Goal: Task Accomplishment & Management: Complete application form

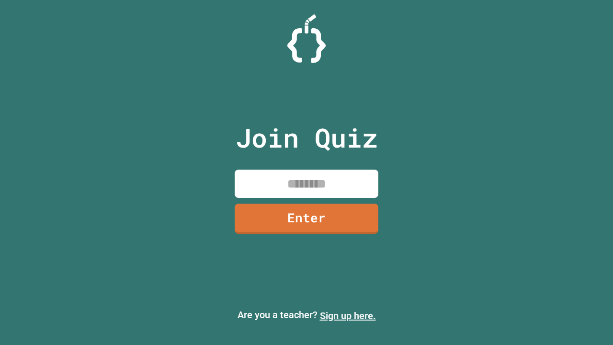
click at [348, 316] on link "Sign up here." at bounding box center [348, 315] width 56 height 11
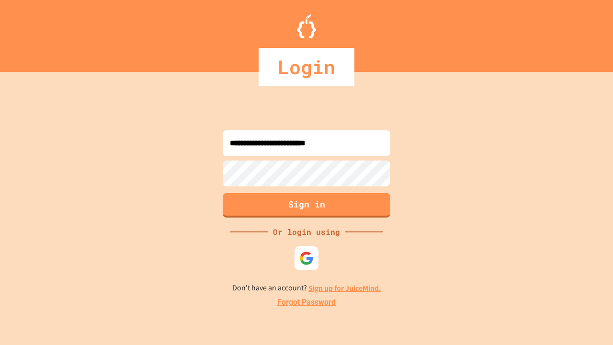
type input "**********"
